Goal: Find specific page/section: Find specific page/section

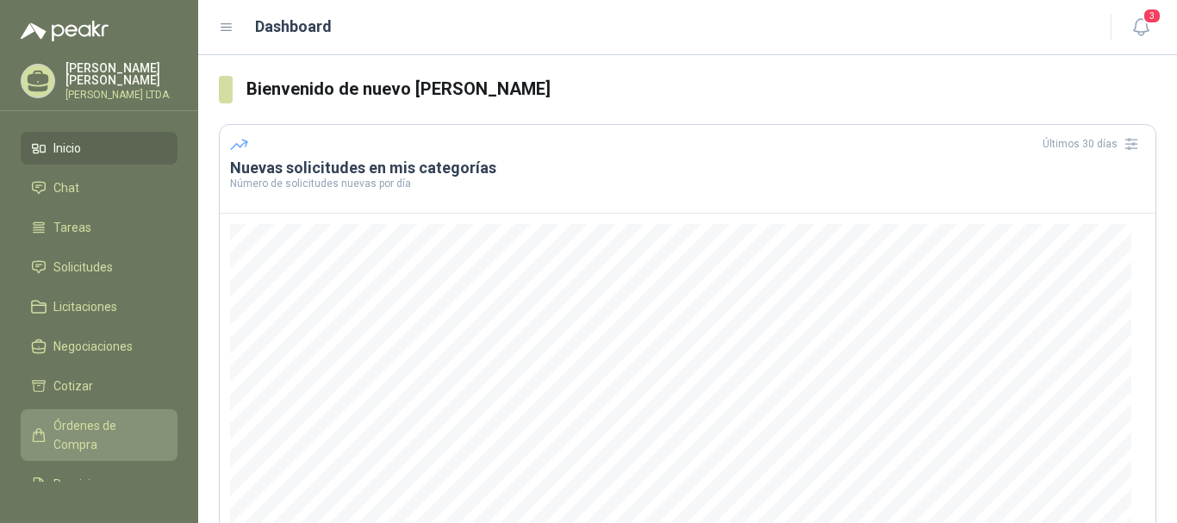
click at [71, 426] on span "Órdenes de Compra" at bounding box center [107, 435] width 108 height 38
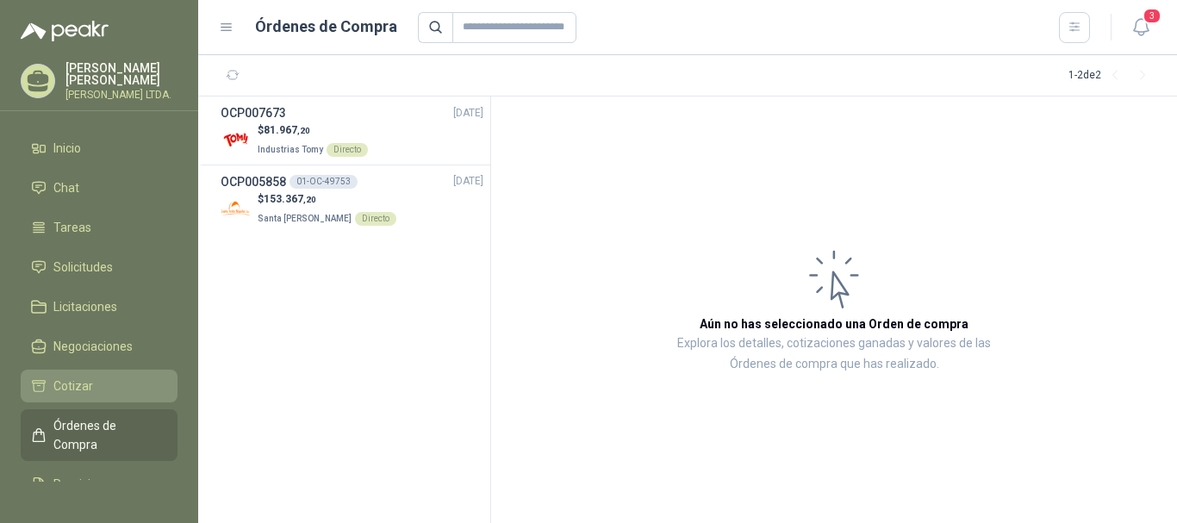
click at [72, 385] on span "Cotizar" at bounding box center [73, 386] width 40 height 19
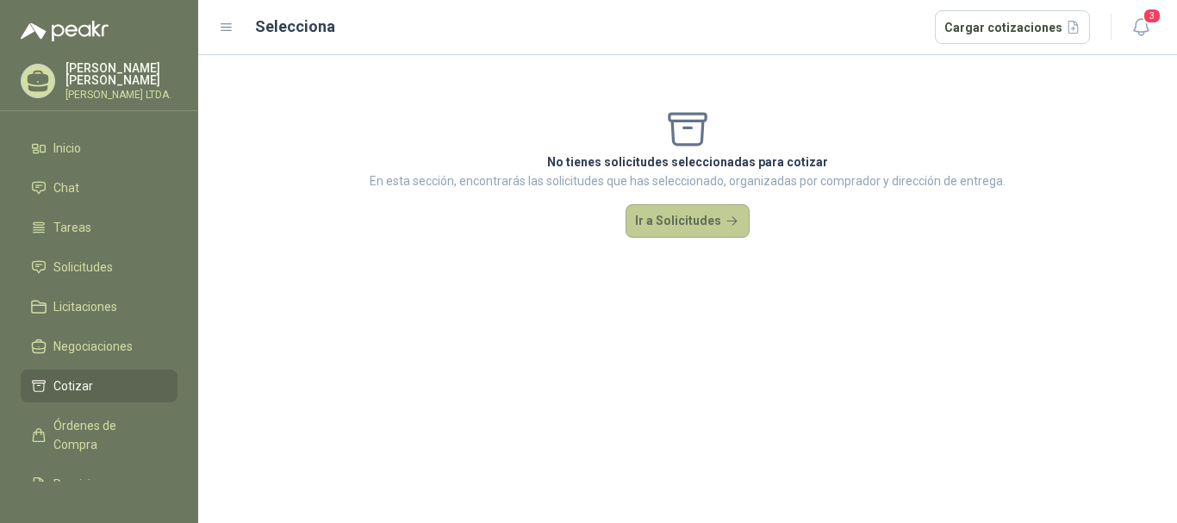
click at [714, 229] on button "Ir a Solicitudes" at bounding box center [688, 221] width 124 height 34
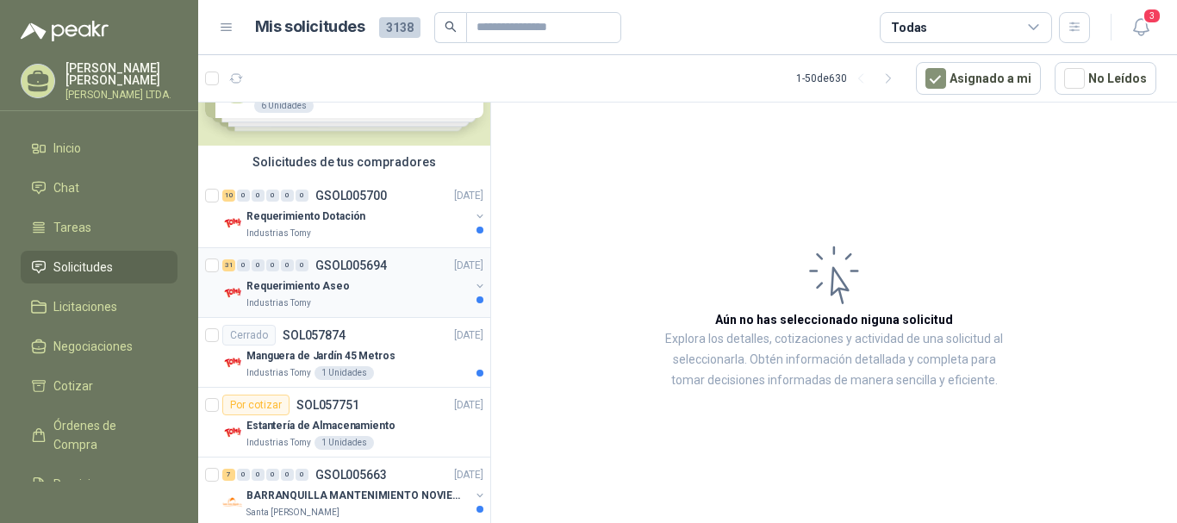
scroll to position [86, 0]
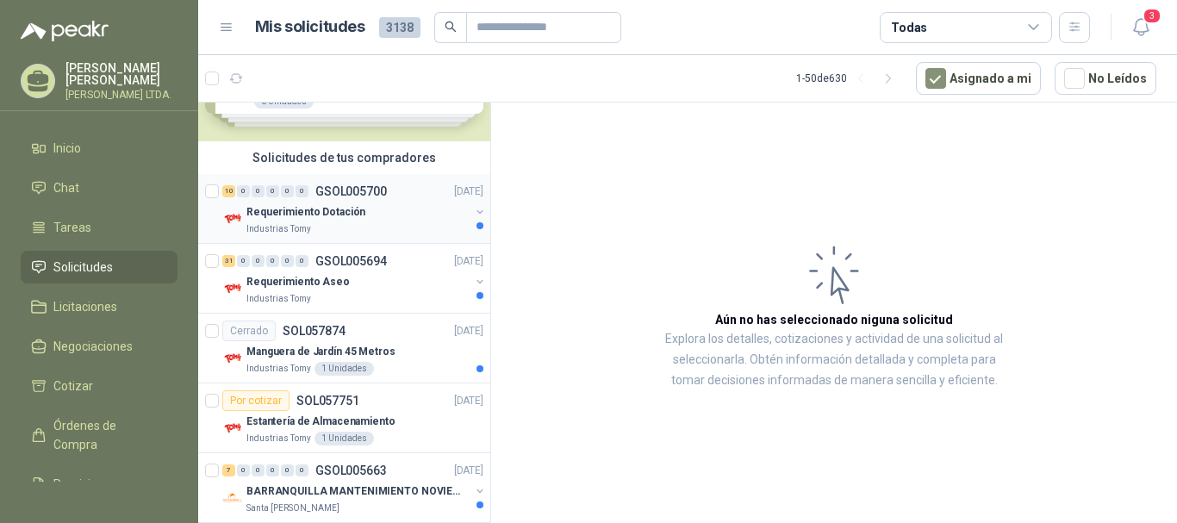
click at [355, 210] on p "Requerimiento Dotación" at bounding box center [305, 212] width 119 height 16
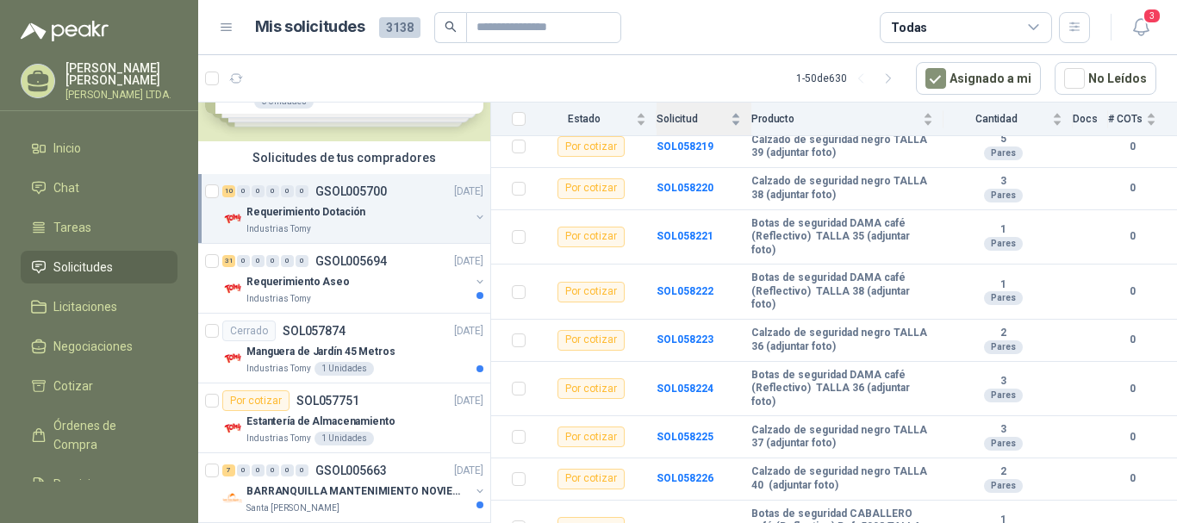
scroll to position [275, 0]
